Goal: Information Seeking & Learning: Learn about a topic

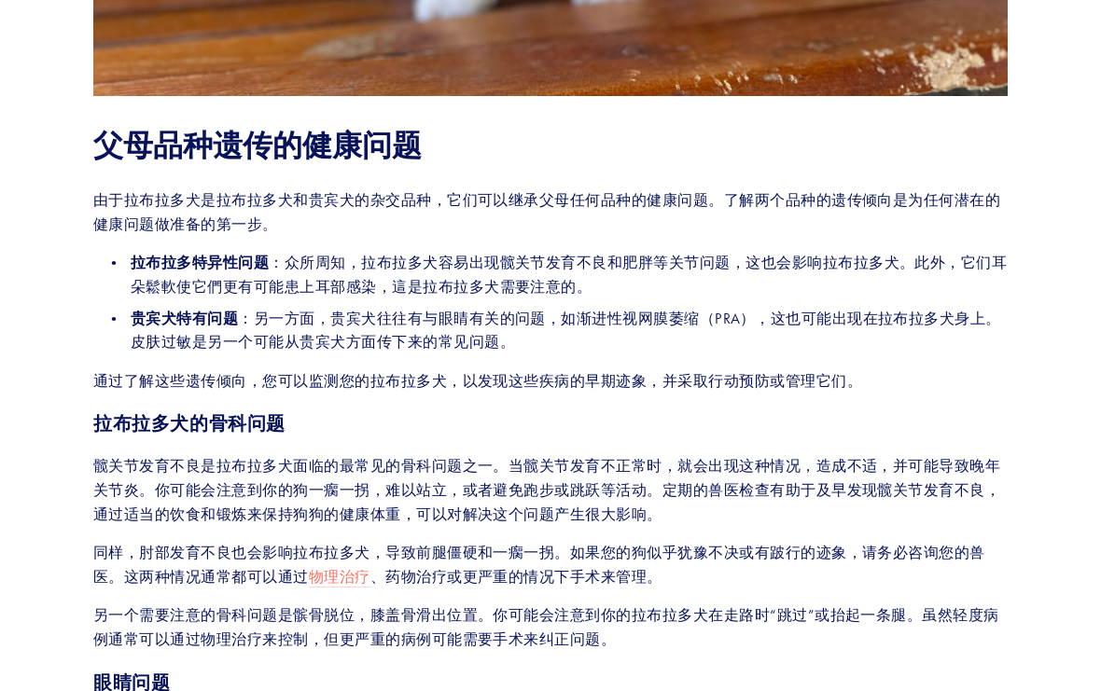
scroll to position [1081, 0]
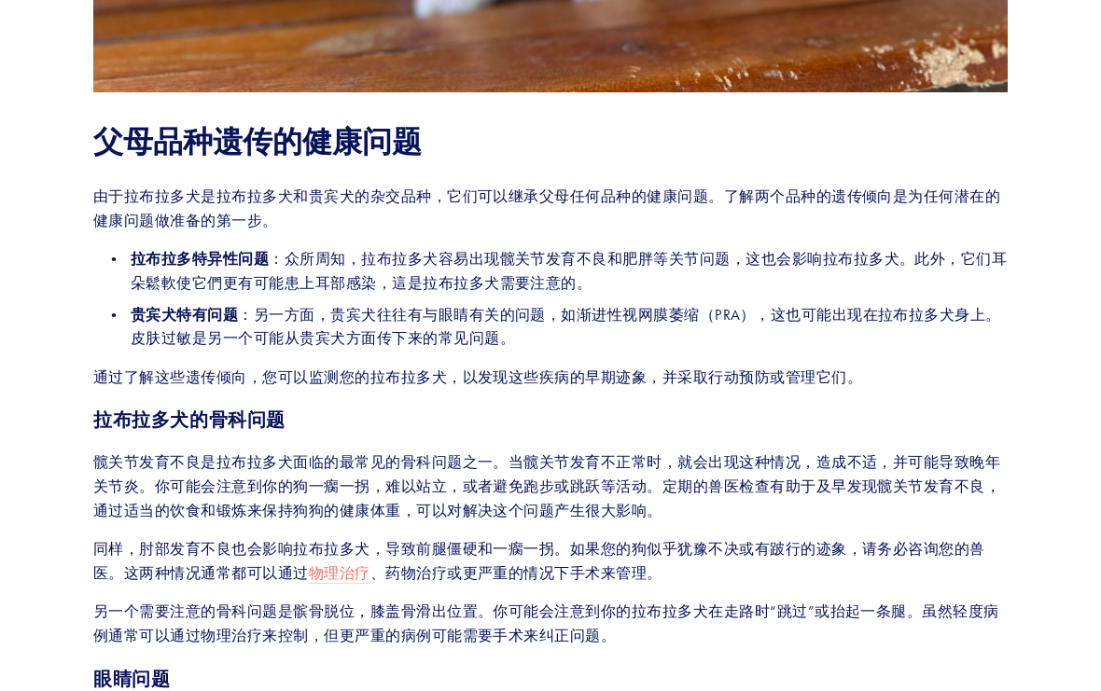
click at [840, 305] on p "贵宾犬特有问题 ：另一方面，贵宾犬往往有与眼睛有关的问题，如渐进性视网膜萎缩（PRA），这也可能出现在拉布拉多犬身上。皮肤过敏是另一个可能从贵宾犬方面传下来的…" at bounding box center [569, 327] width 877 height 48
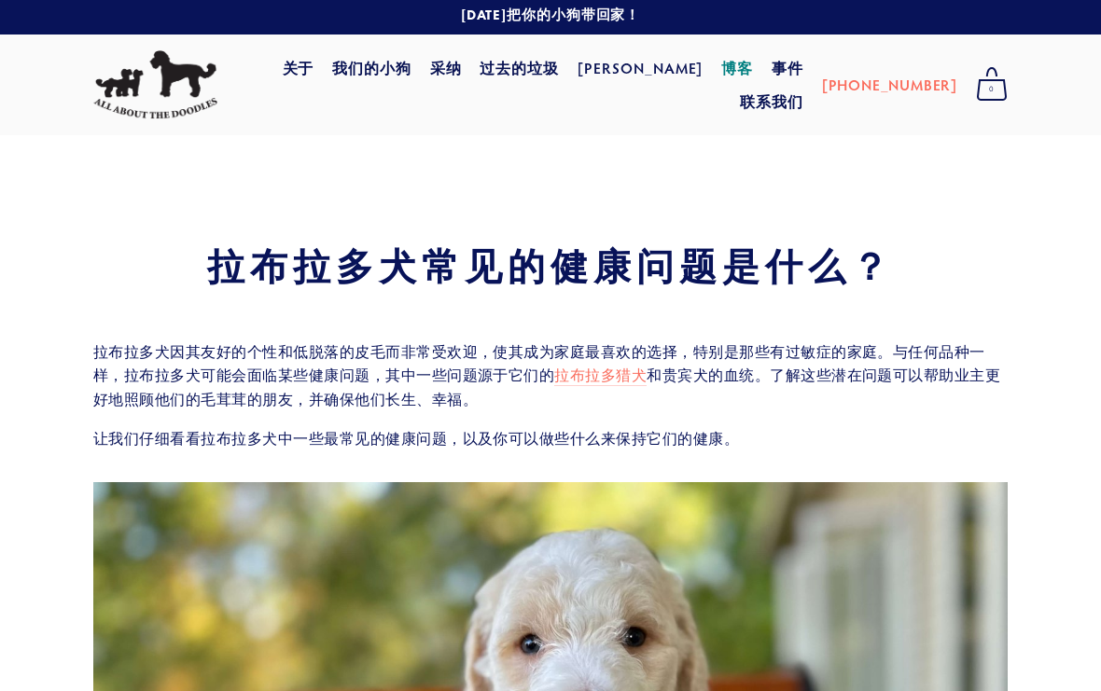
scroll to position [0, 0]
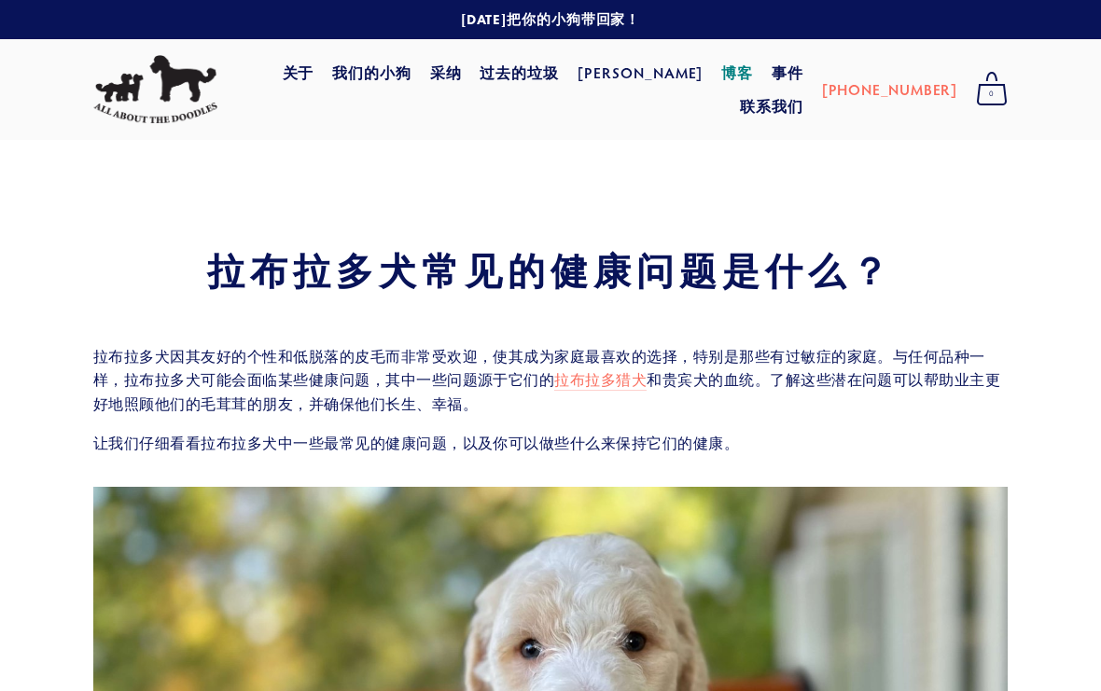
click at [598, 381] on link "拉布拉多猎犬" at bounding box center [600, 381] width 92 height 20
